Goal: Information Seeking & Learning: Learn about a topic

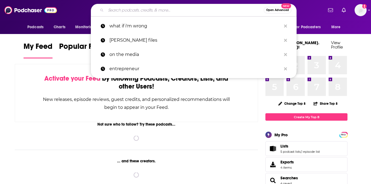
click at [158, 9] on input "Search podcasts, credits, & more..." at bounding box center [185, 10] width 158 height 9
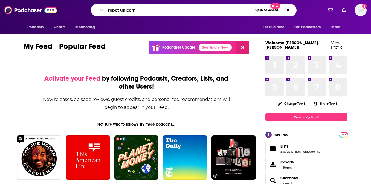
type input "robot unicorn"
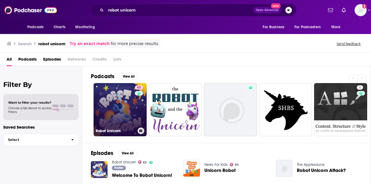
click at [118, 105] on link "63 Robot Unicorn" at bounding box center [120, 109] width 53 height 53
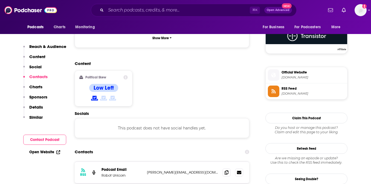
scroll to position [419, 0]
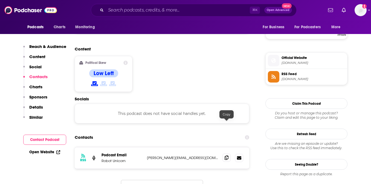
click at [225, 155] on icon at bounding box center [227, 157] width 4 height 4
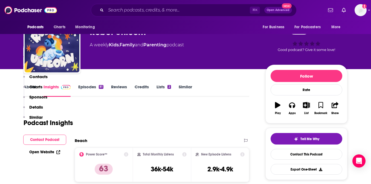
scroll to position [0, 0]
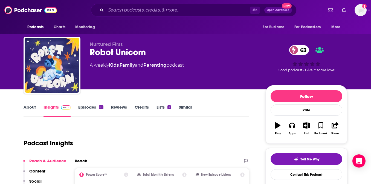
click at [29, 107] on link "About" at bounding box center [30, 110] width 12 height 13
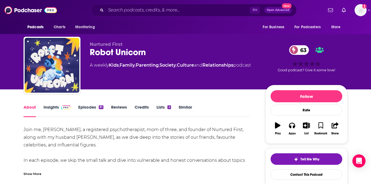
scroll to position [29, 0]
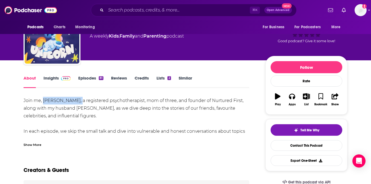
drag, startPoint x: 79, startPoint y: 100, endPoint x: 44, endPoint y: 100, distance: 35.0
click at [44, 100] on div "Join me, [PERSON_NAME], a registered psychotherapist, mom of three, and founder…" at bounding box center [137, 150] width 226 height 107
copy div "[PERSON_NAME]"
click at [167, 107] on div "Join me, [PERSON_NAME], a registered psychotherapist, mom of three, and founder…" at bounding box center [137, 150] width 226 height 107
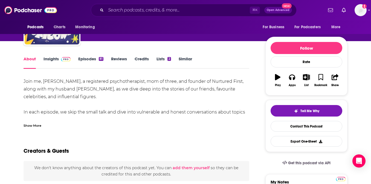
scroll to position [49, 0]
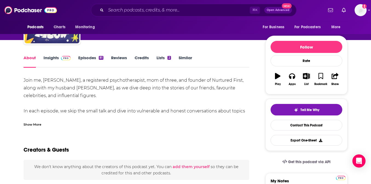
click at [38, 125] on div "Show More" at bounding box center [33, 123] width 18 height 5
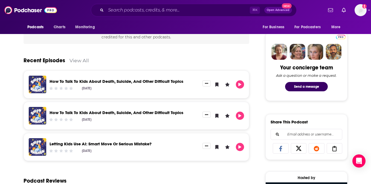
scroll to position [251, 0]
